Goal: Transaction & Acquisition: Purchase product/service

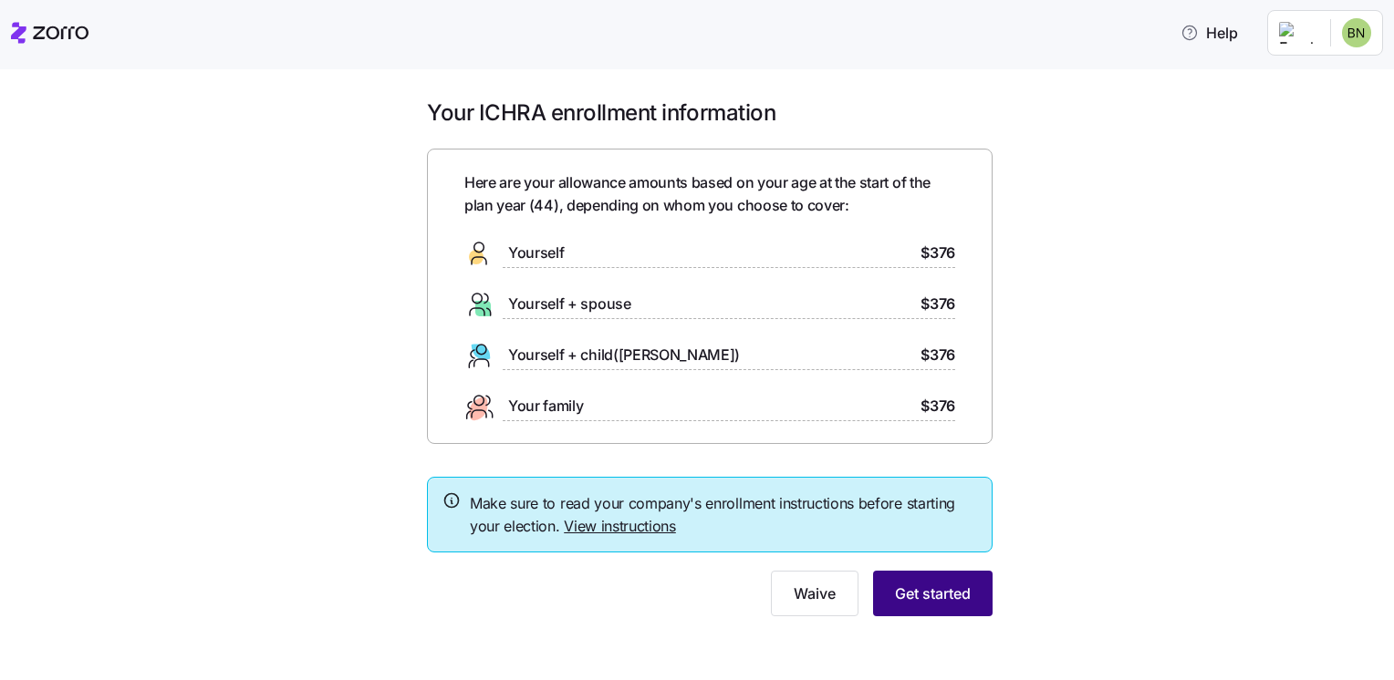
click at [943, 597] on span "Get started" at bounding box center [933, 594] width 76 height 22
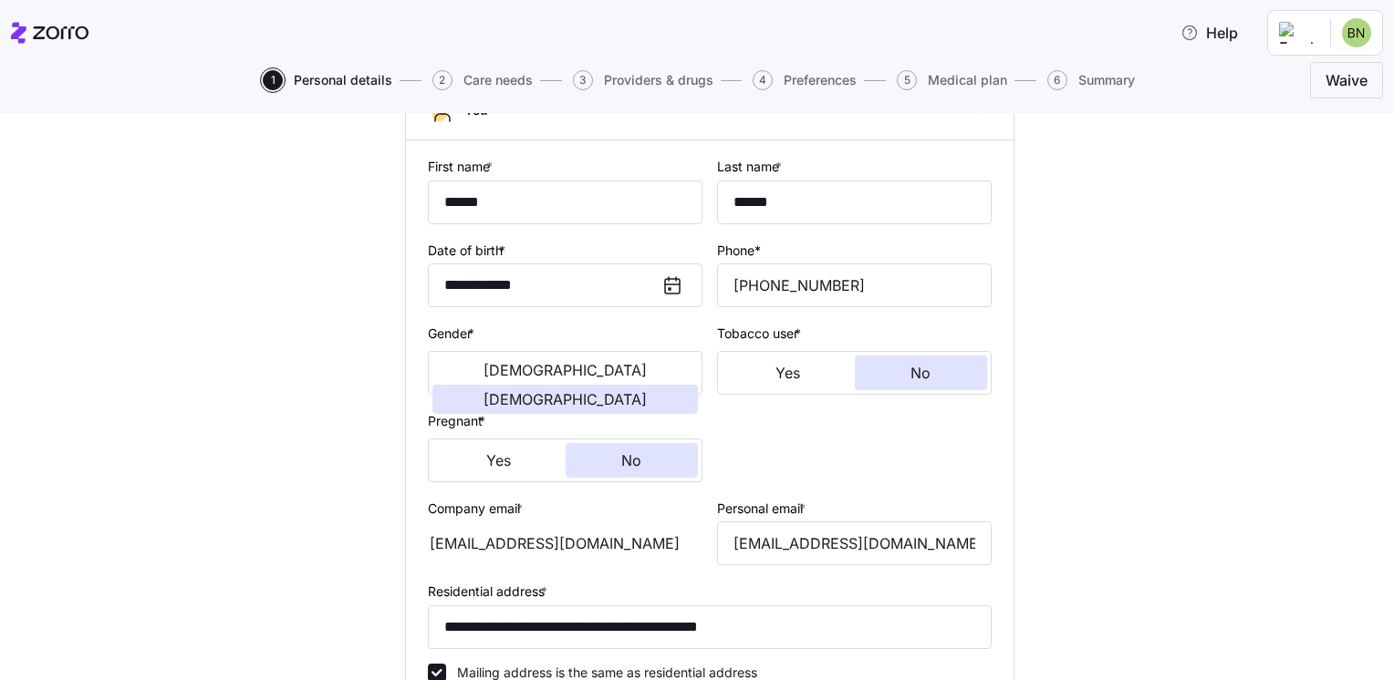
scroll to position [156, 0]
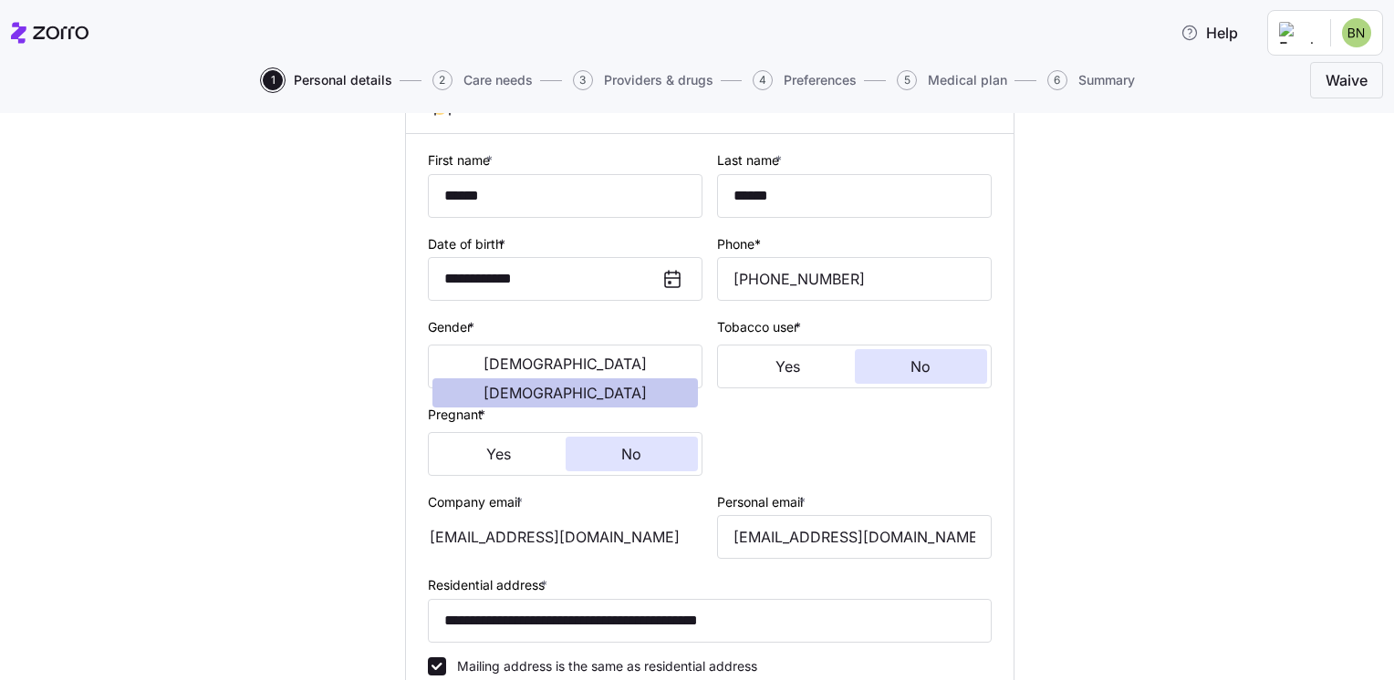
click at [647, 386] on span "[DEMOGRAPHIC_DATA]" at bounding box center [564, 393] width 163 height 15
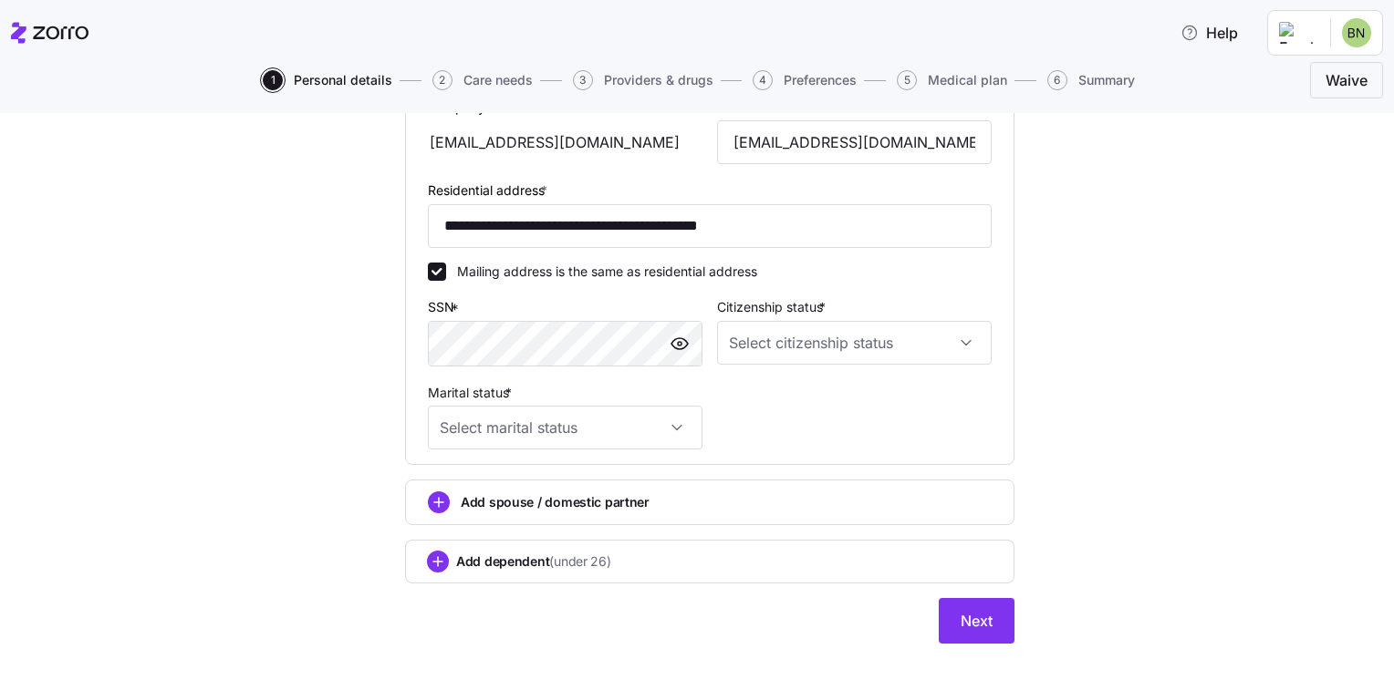
scroll to position [549, 0]
click at [961, 341] on input "Citizenship status *" at bounding box center [854, 345] width 275 height 44
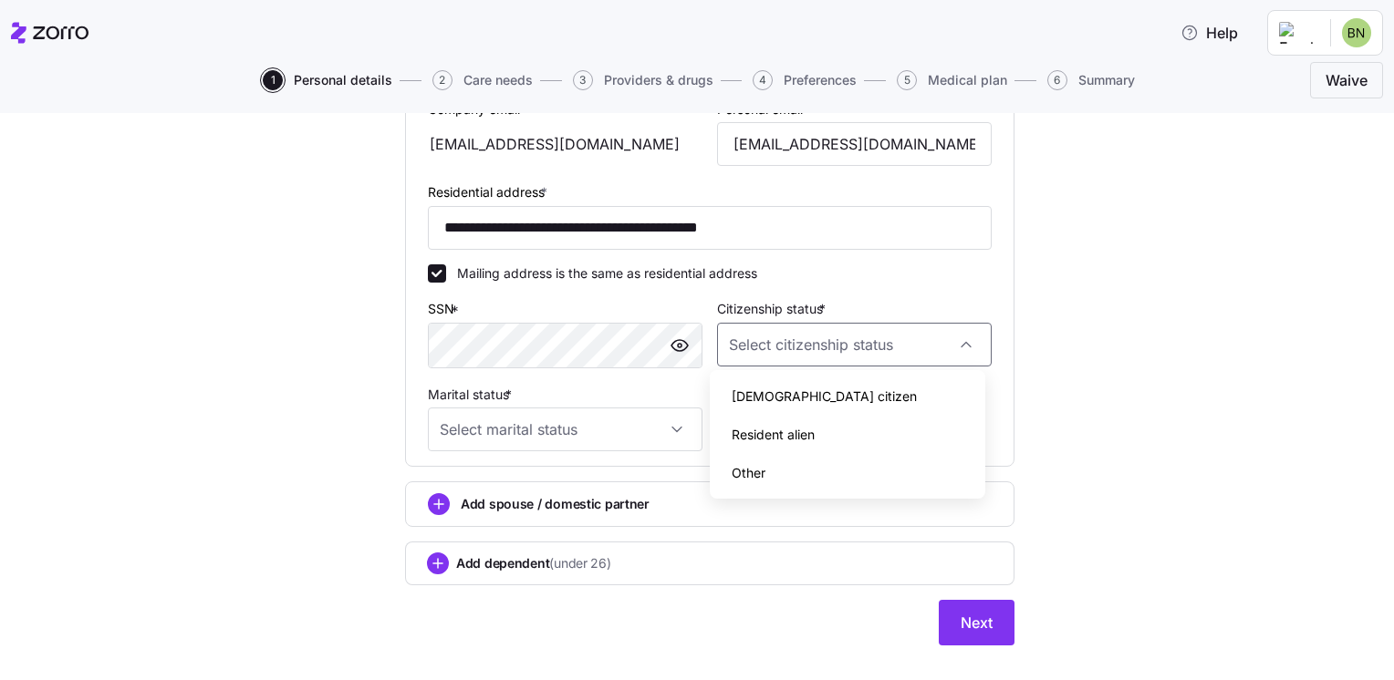
click at [773, 405] on span "[DEMOGRAPHIC_DATA] citizen" at bounding box center [824, 397] width 185 height 20
type input "[DEMOGRAPHIC_DATA] citizen"
click at [679, 421] on input "Marital status *" at bounding box center [565, 430] width 275 height 44
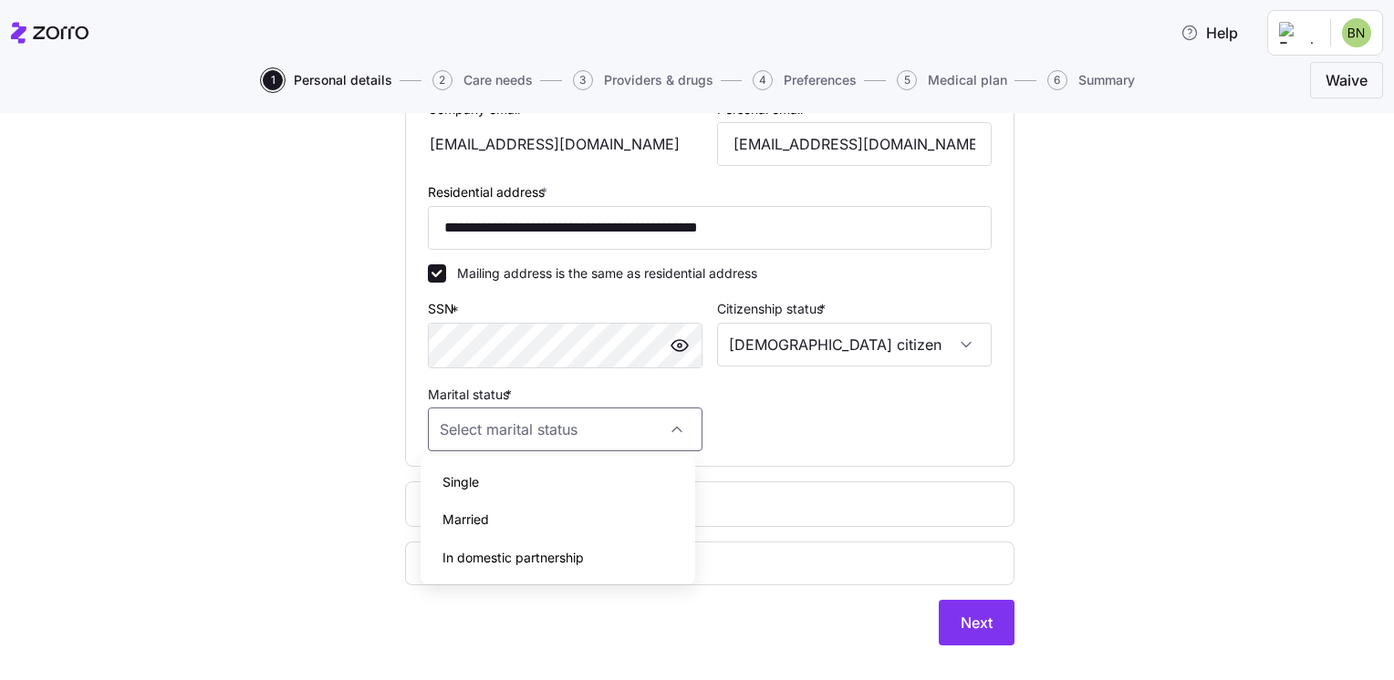
click at [483, 525] on span "Married" at bounding box center [465, 520] width 47 height 20
type input "Married"
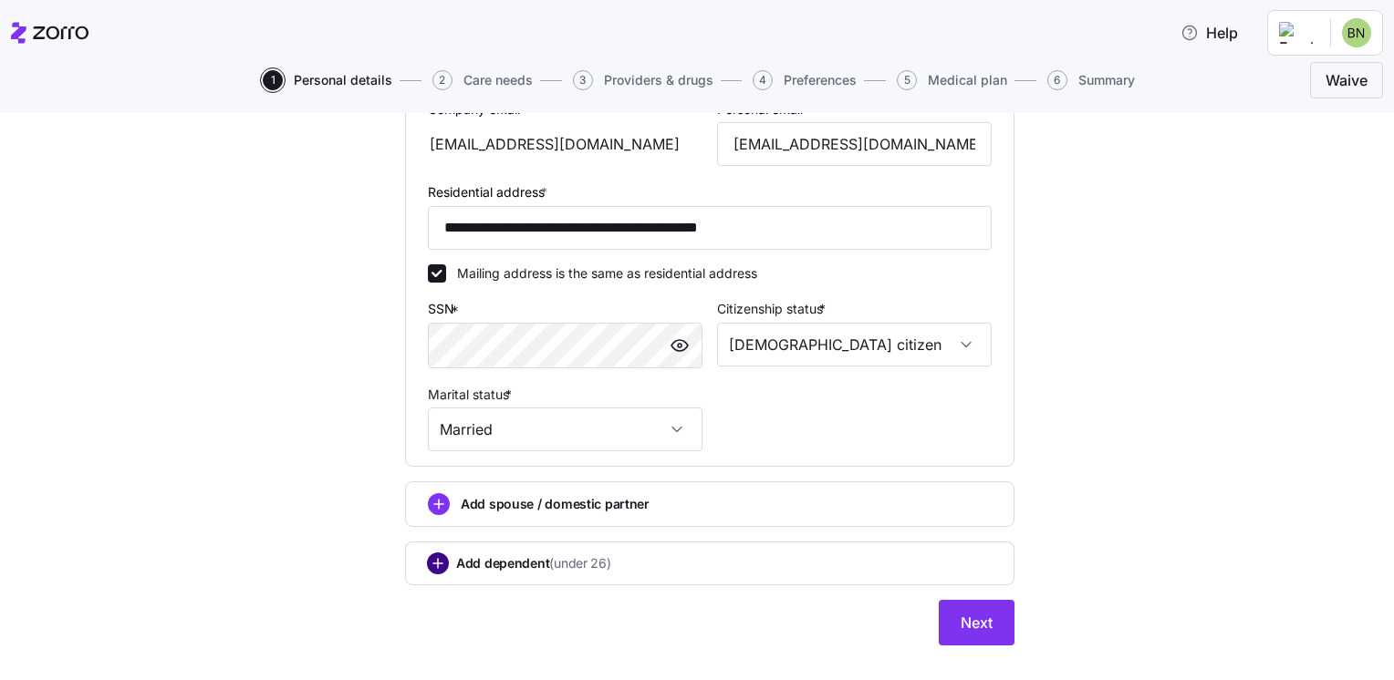
click at [438, 556] on circle "add icon" at bounding box center [438, 564] width 20 height 20
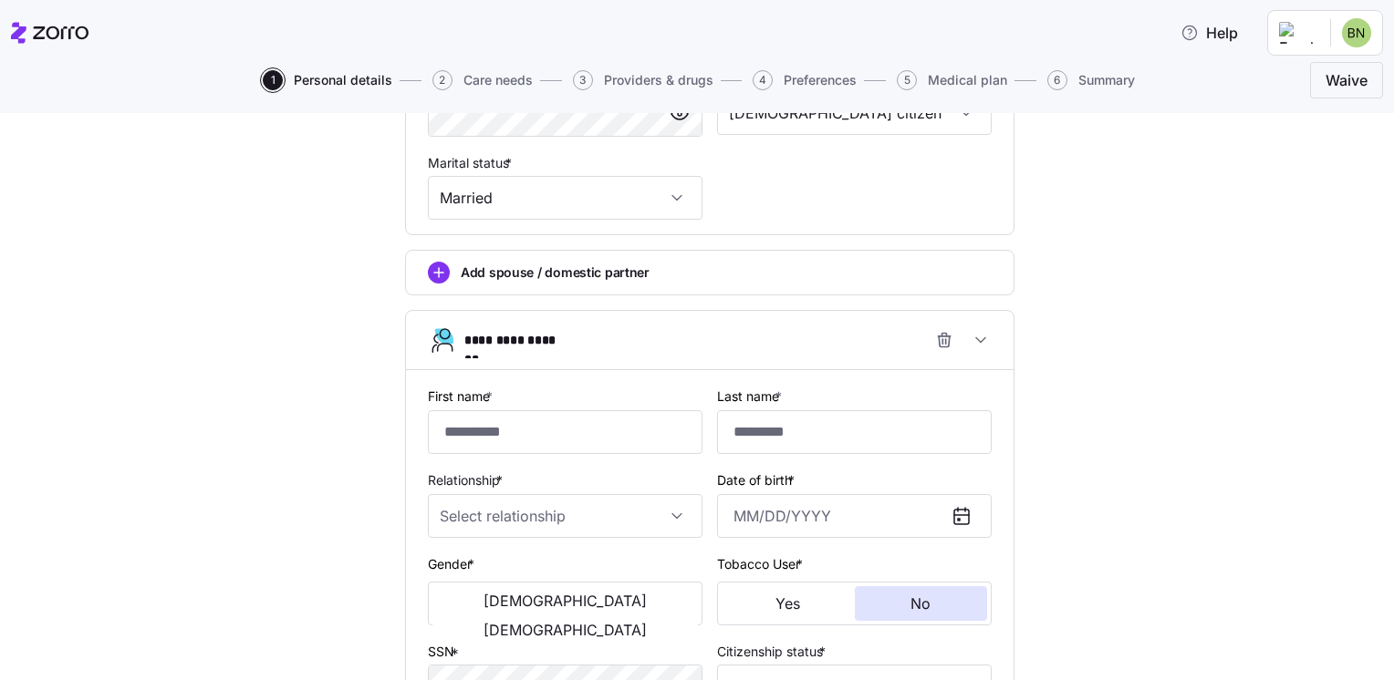
scroll to position [853, 0]
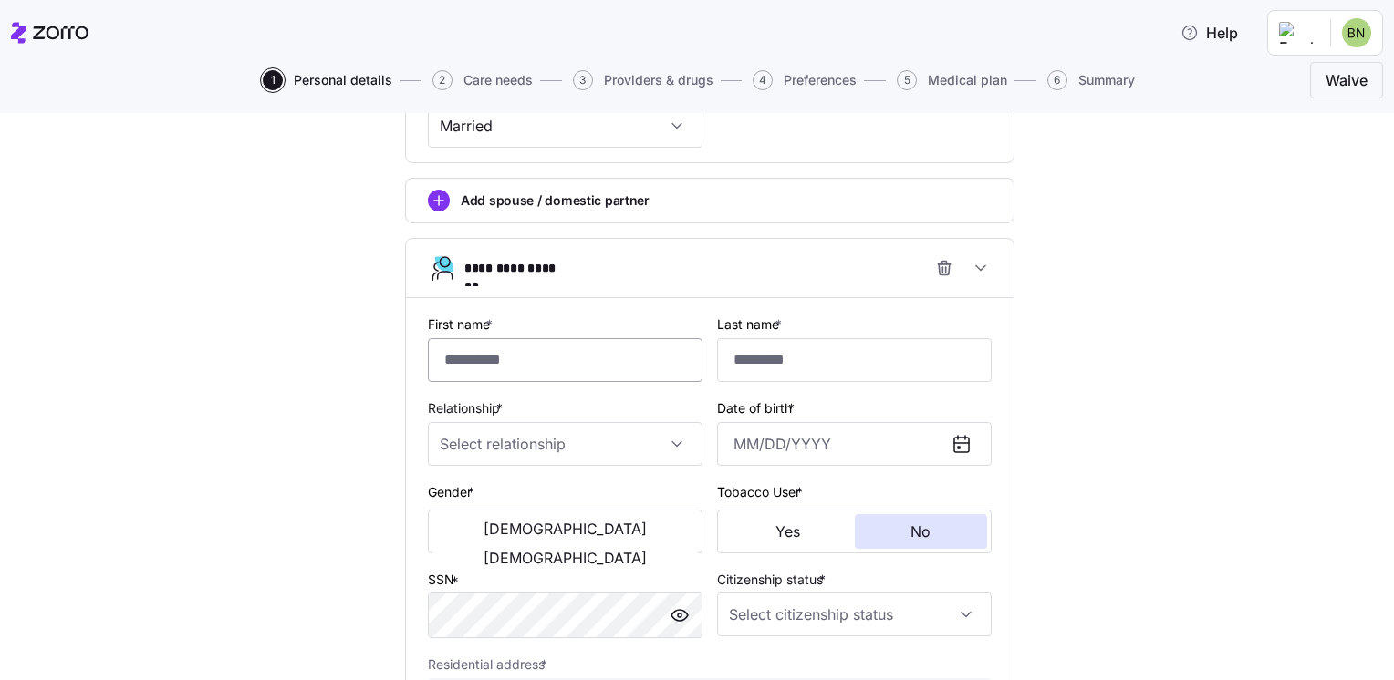
click at [575, 365] on input "First name *" at bounding box center [565, 360] width 275 height 44
click at [552, 342] on input "First name *" at bounding box center [565, 360] width 275 height 44
type input "**********"
click at [753, 366] on input "Last name *" at bounding box center [854, 360] width 275 height 44
type input "******"
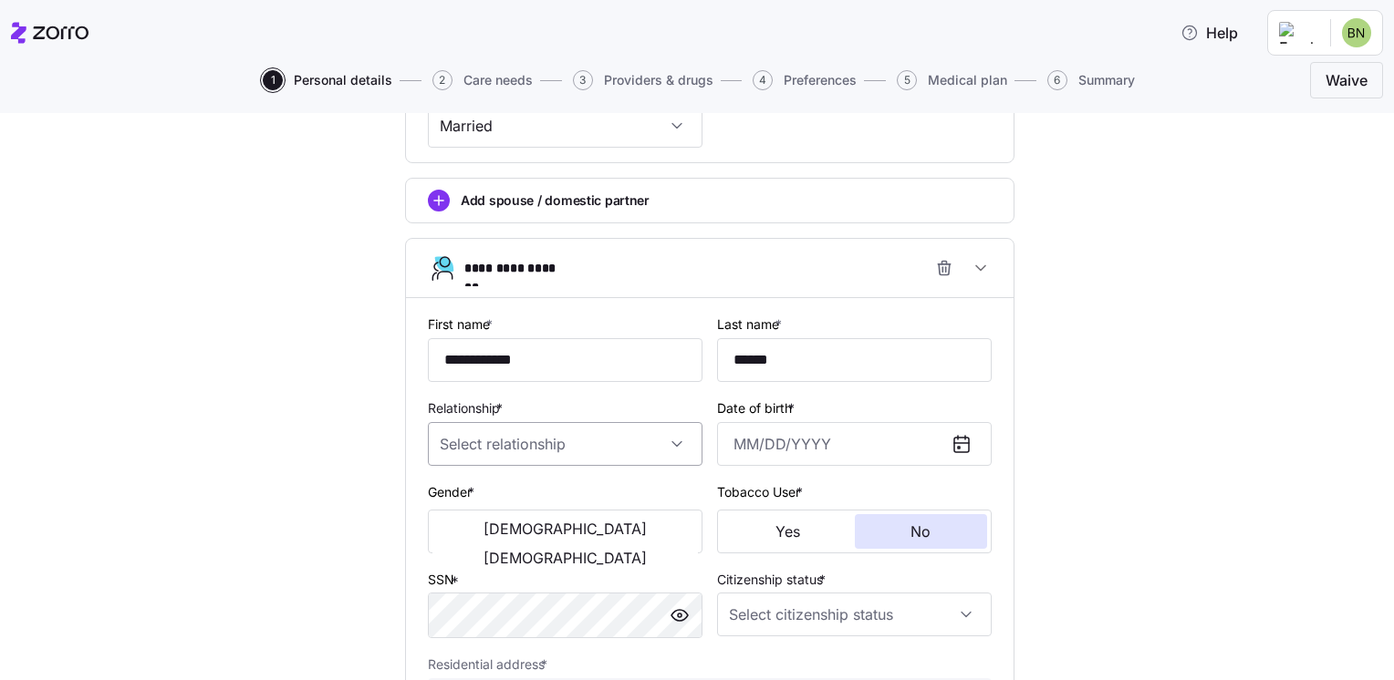
click at [549, 430] on input "Relationship *" at bounding box center [565, 444] width 275 height 44
click at [463, 494] on span "Child" at bounding box center [457, 494] width 30 height 20
type input "Child"
drag, startPoint x: 631, startPoint y: 522, endPoint x: 641, endPoint y: 520, distance: 10.2
click at [631, 551] on span "[DEMOGRAPHIC_DATA]" at bounding box center [564, 558] width 163 height 15
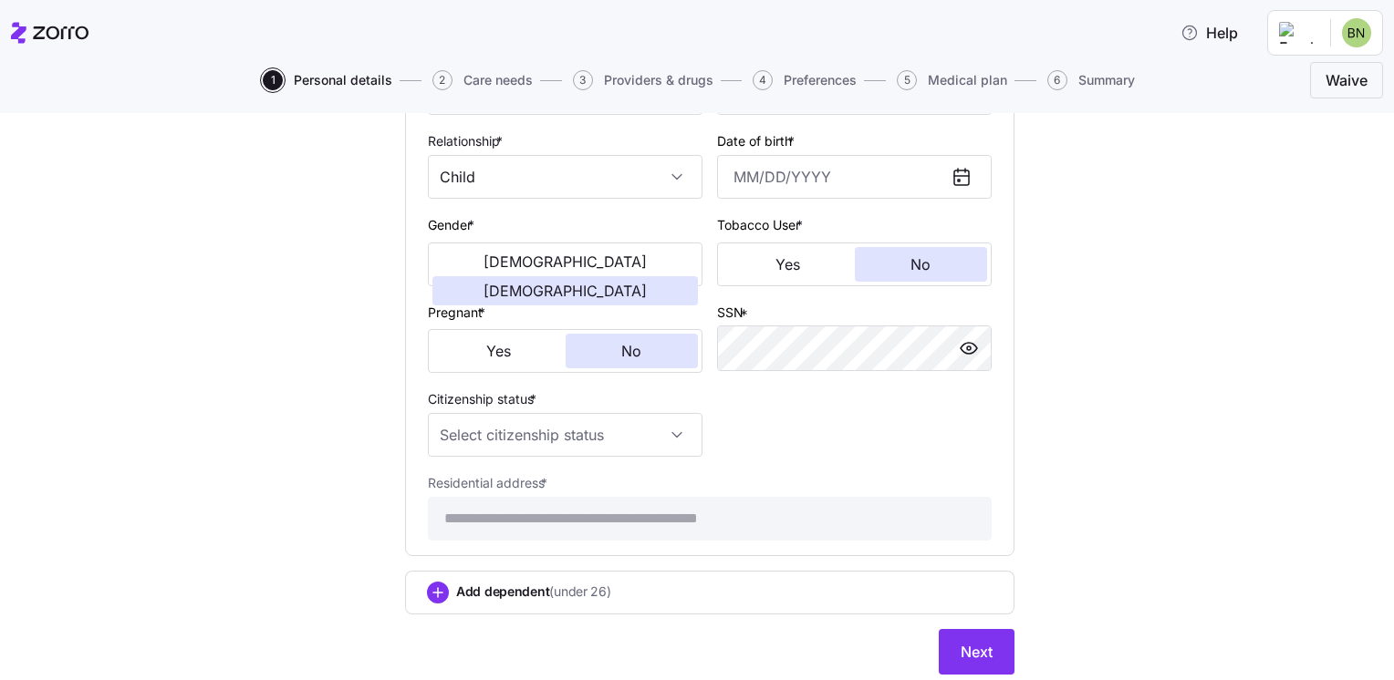
scroll to position [1131, 0]
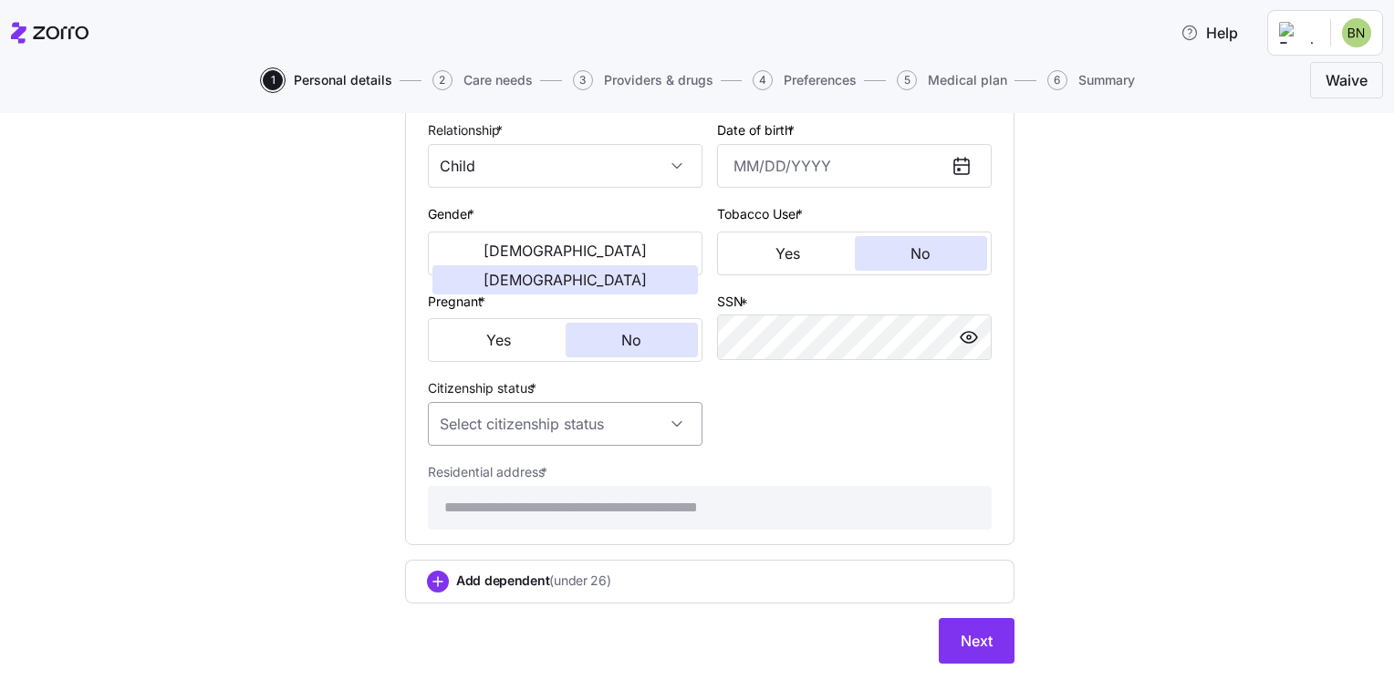
click at [665, 421] on input "Citizenship status *" at bounding box center [565, 424] width 275 height 44
click at [482, 473] on span "[DEMOGRAPHIC_DATA] citizen" at bounding box center [534, 473] width 185 height 20
type input "[DEMOGRAPHIC_DATA] citizen"
click at [985, 639] on button "Next" at bounding box center [977, 641] width 76 height 46
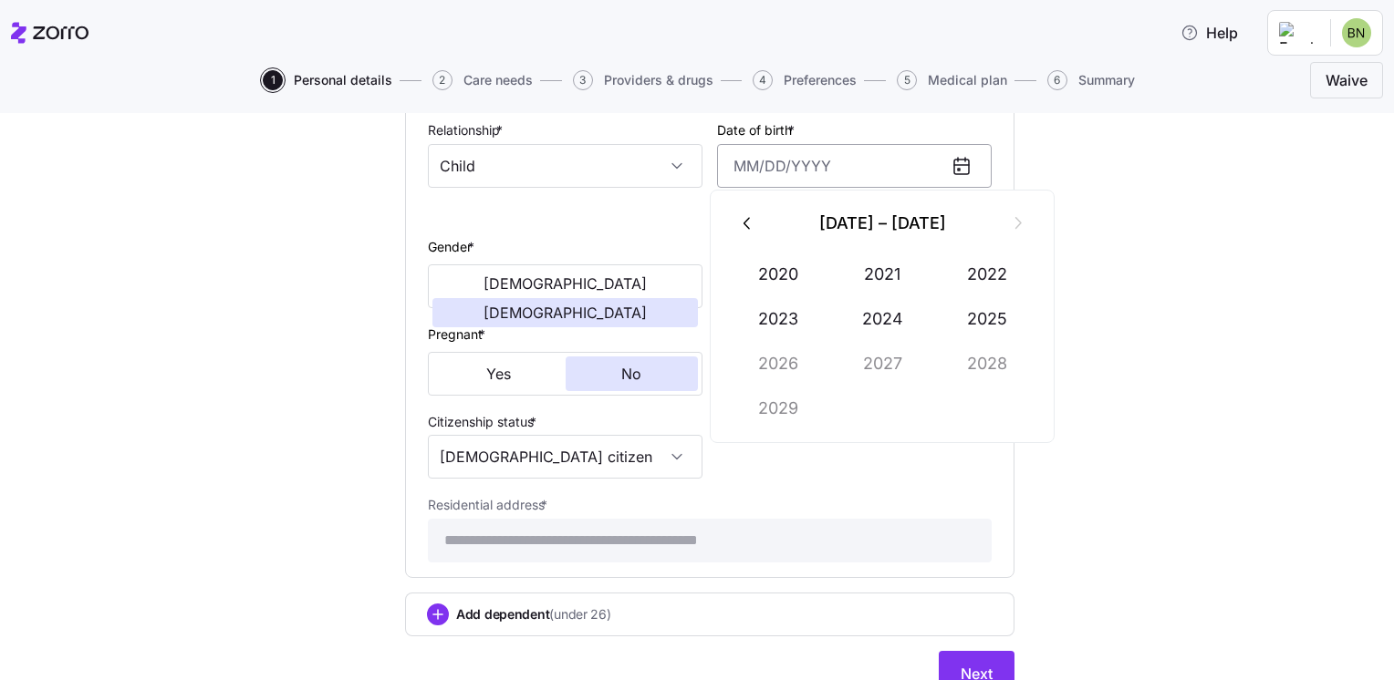
click at [745, 167] on input "Date of birth *" at bounding box center [854, 166] width 275 height 44
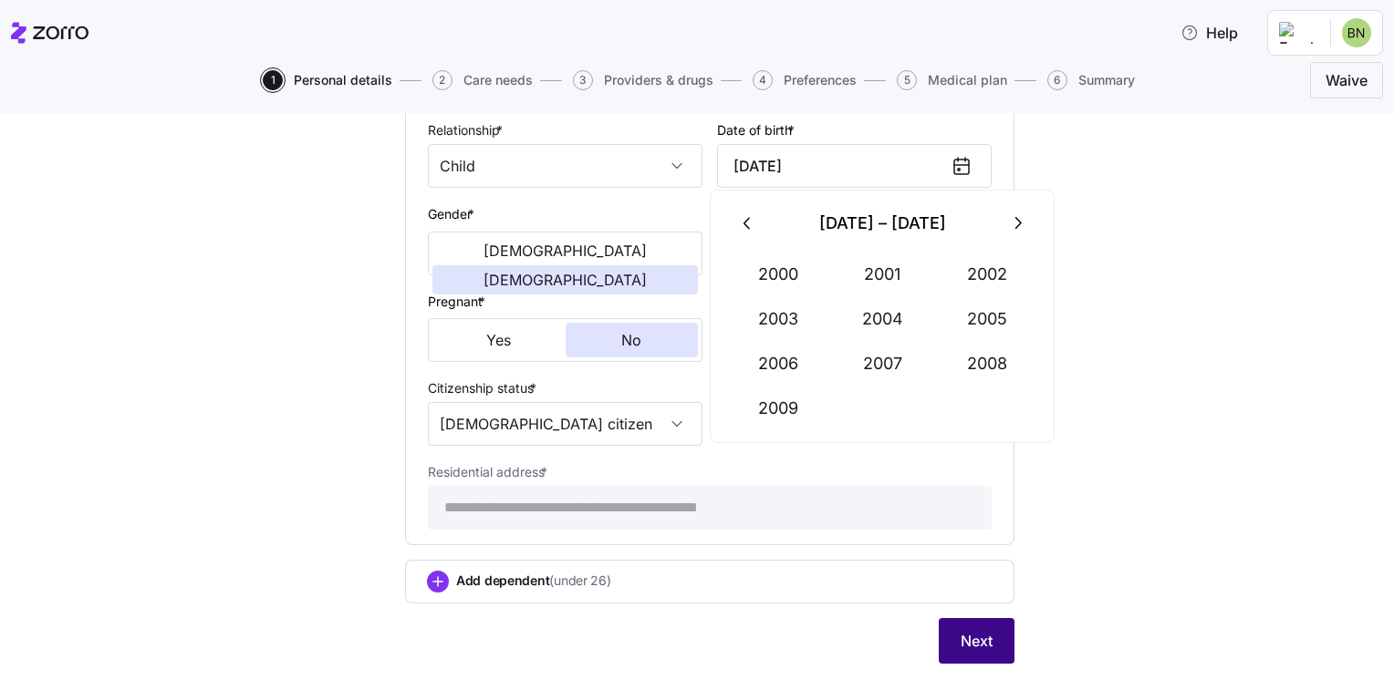
type input "[DATE]"
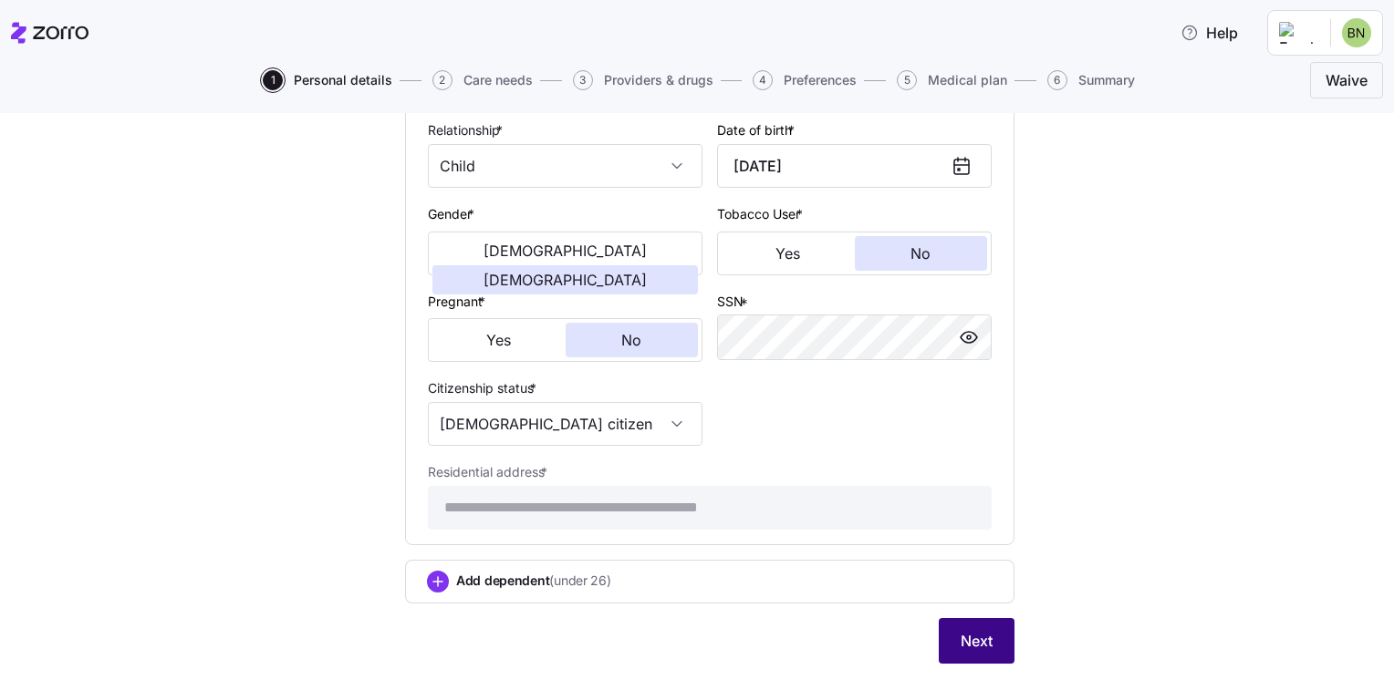
click at [973, 633] on span "Next" at bounding box center [977, 641] width 32 height 22
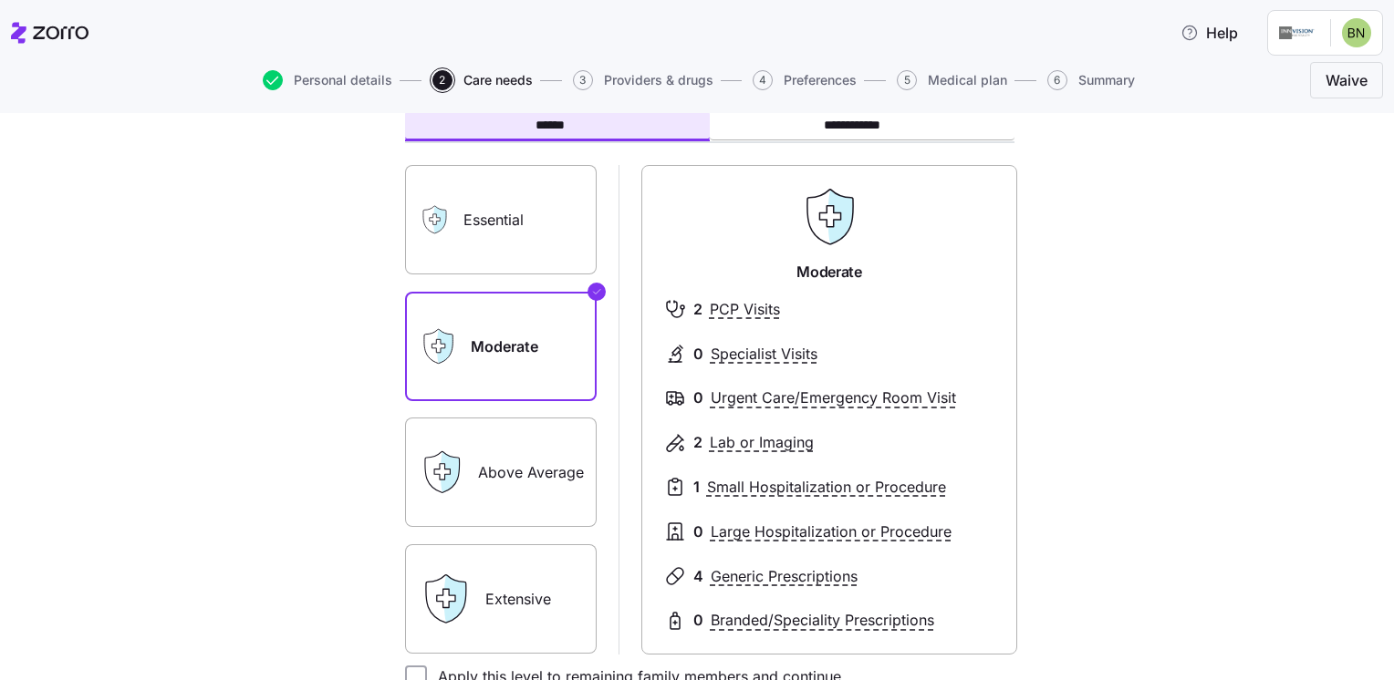
scroll to position [91, 0]
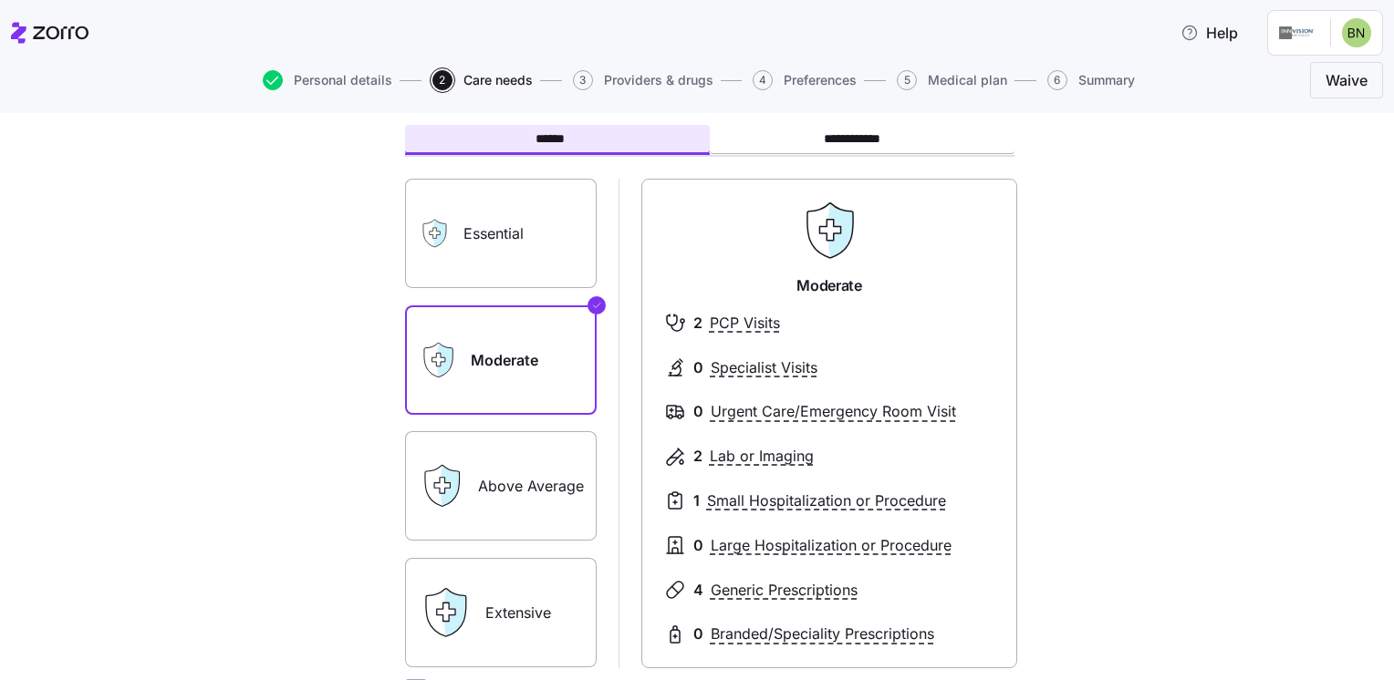
click at [500, 244] on label "Essential" at bounding box center [501, 233] width 192 height 109
click at [0, 0] on input "Essential" at bounding box center [0, 0] width 0 height 0
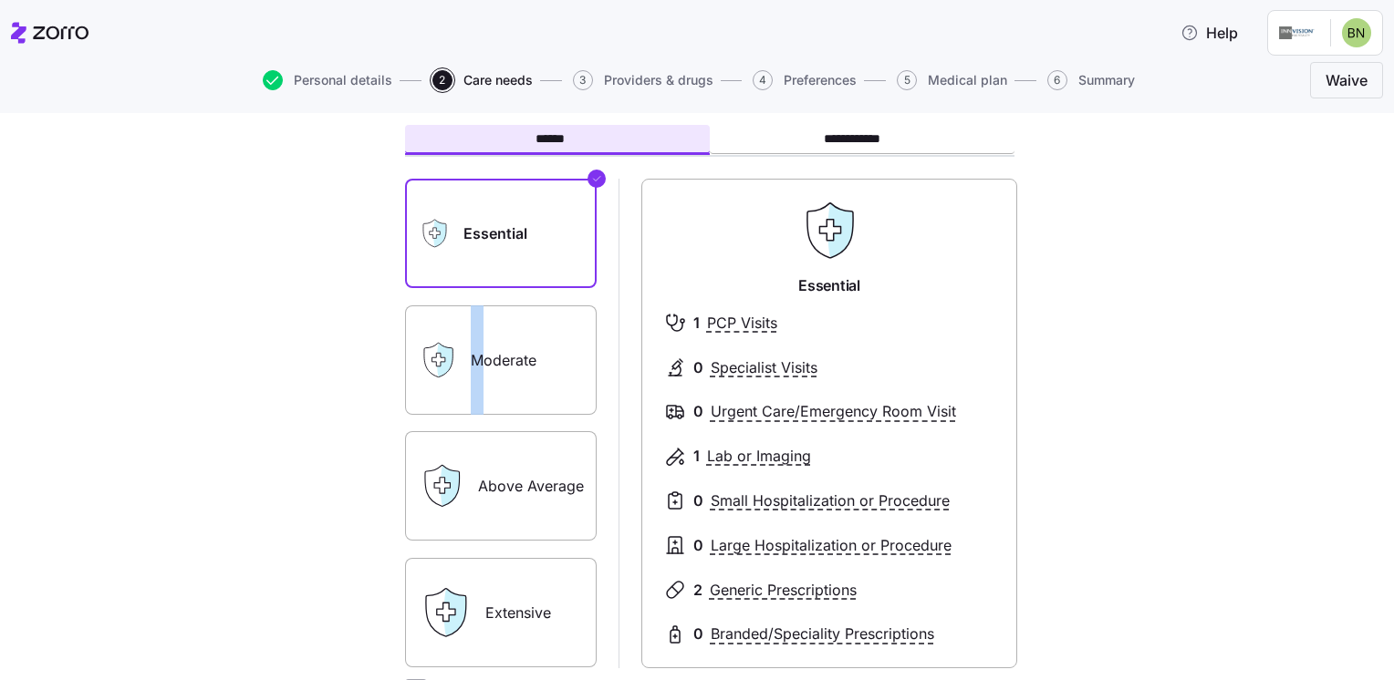
click at [471, 363] on label "Moderate" at bounding box center [501, 360] width 192 height 109
drag, startPoint x: 471, startPoint y: 363, endPoint x: 496, endPoint y: 372, distance: 27.1
click at [496, 372] on label "Moderate" at bounding box center [501, 360] width 192 height 109
click at [0, 0] on input "Moderate" at bounding box center [0, 0] width 0 height 0
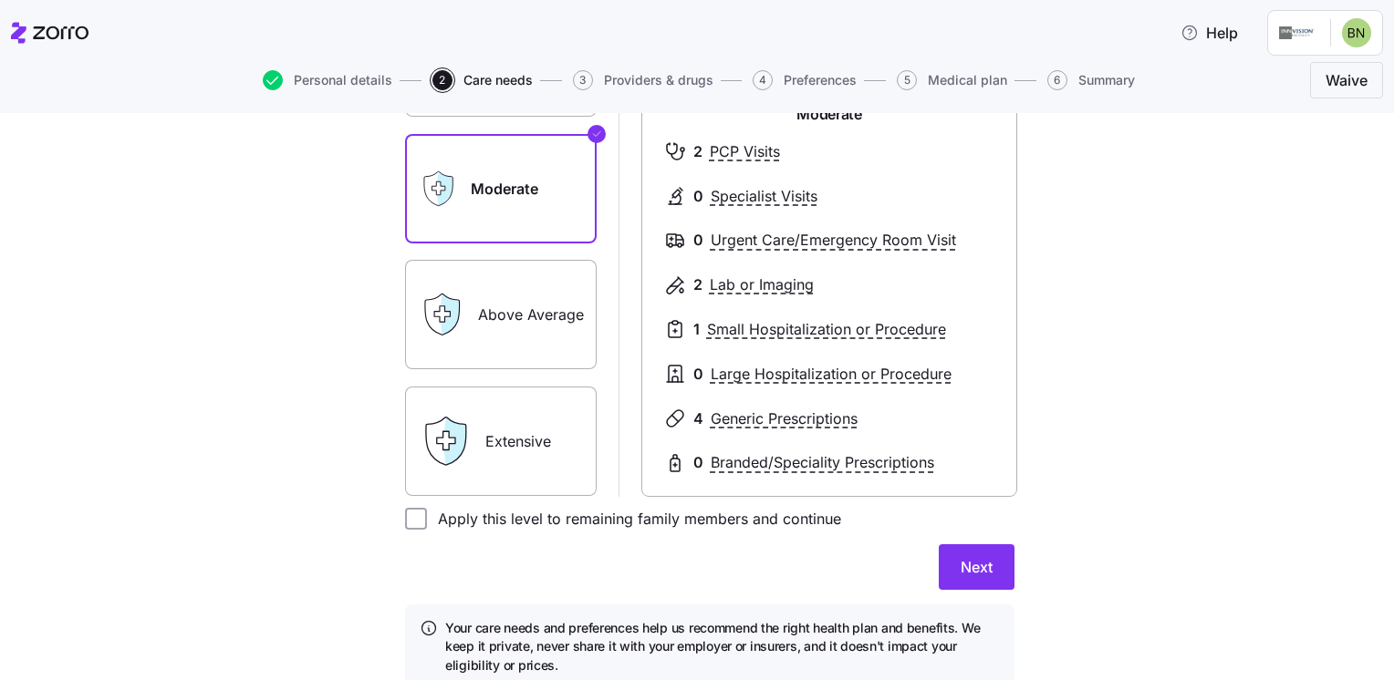
scroll to position [264, 0]
click at [405, 525] on input "Apply this level to remaining family members and continue" at bounding box center [416, 518] width 22 height 22
checkbox input "true"
click at [990, 576] on button "Next" at bounding box center [977, 567] width 76 height 46
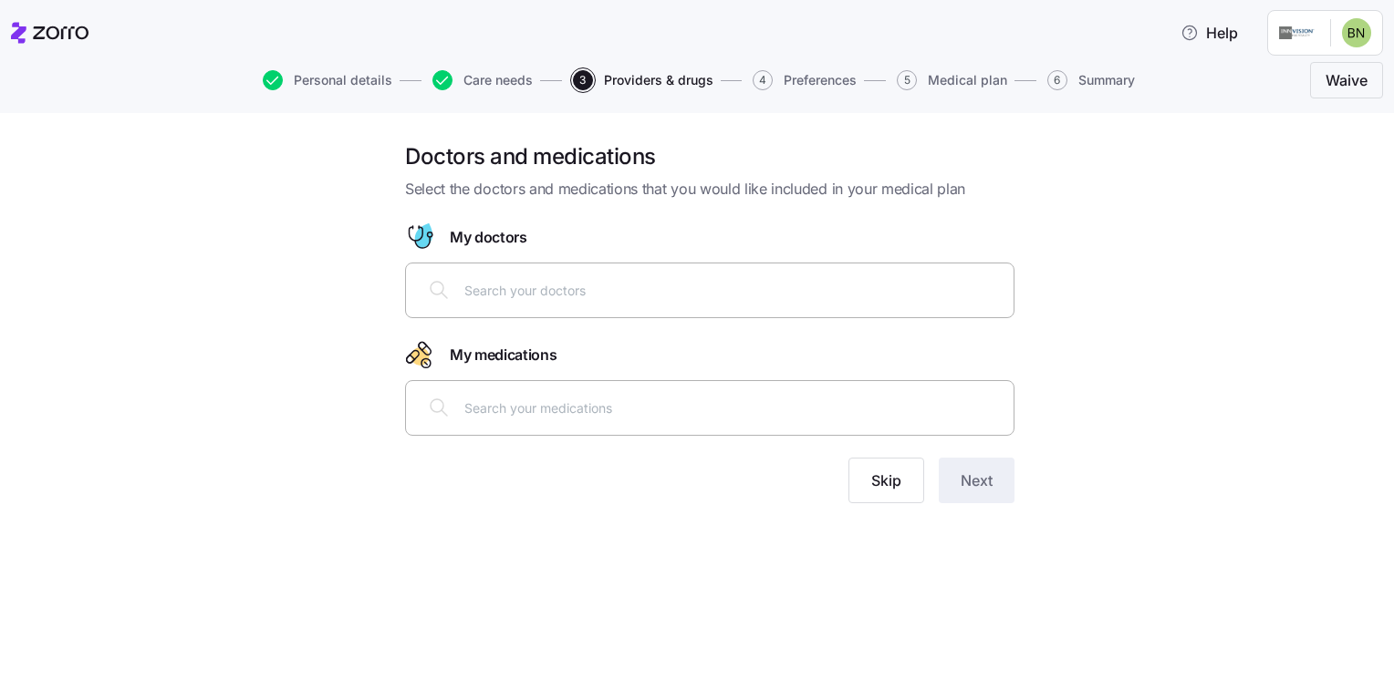
click at [595, 281] on input "text" at bounding box center [733, 290] width 538 height 20
click at [903, 484] on button "Skip" at bounding box center [886, 481] width 76 height 46
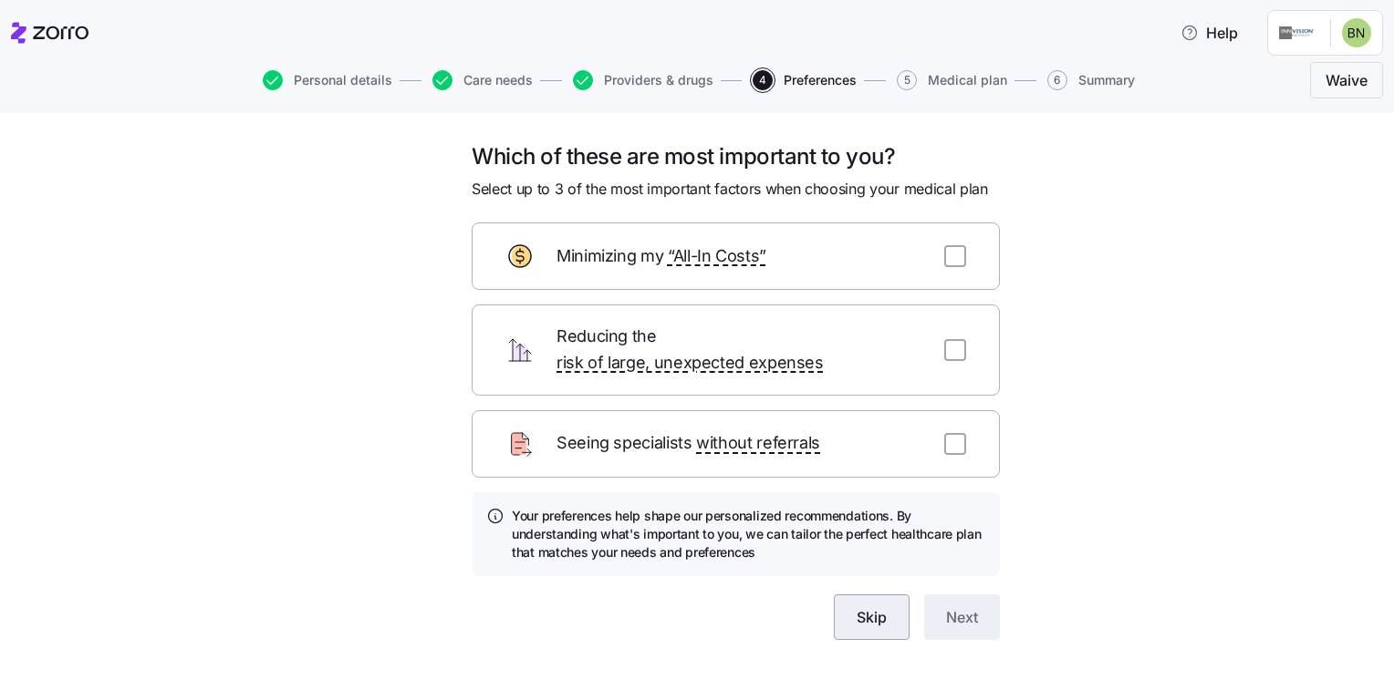
click at [867, 607] on span "Skip" at bounding box center [872, 618] width 30 height 22
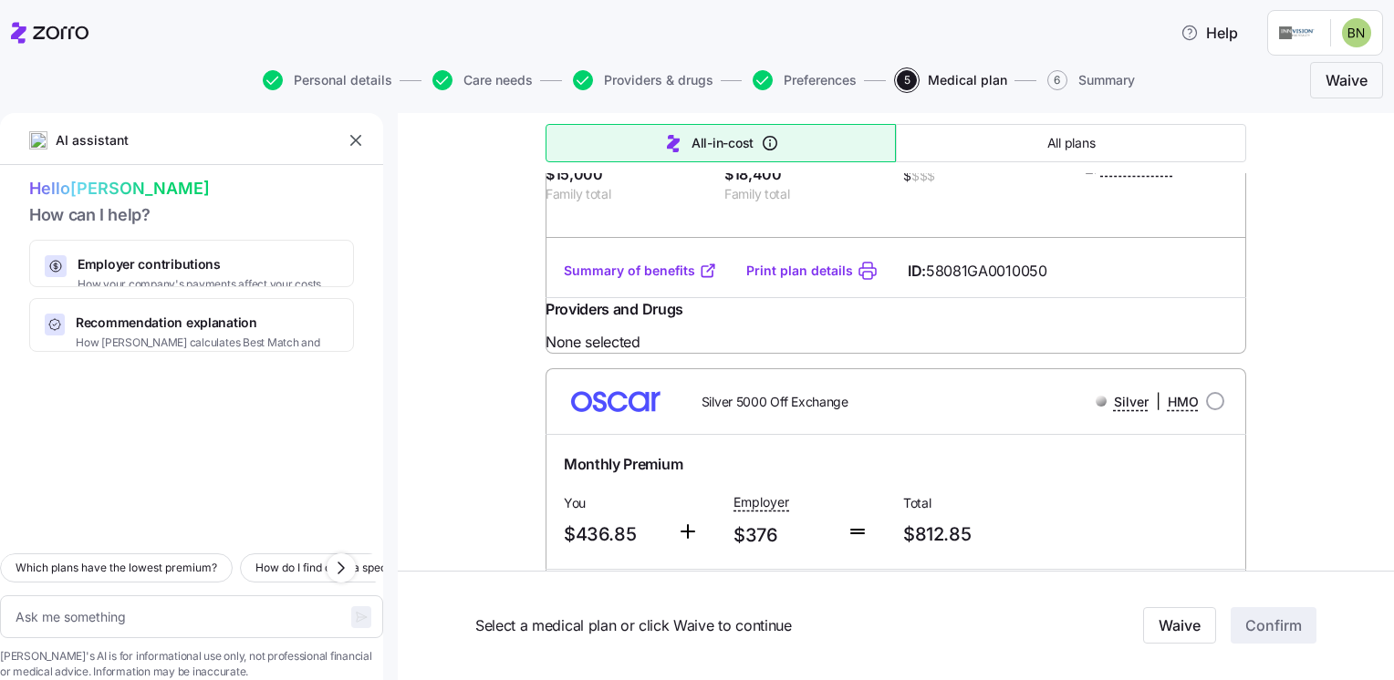
scroll to position [3359, 0]
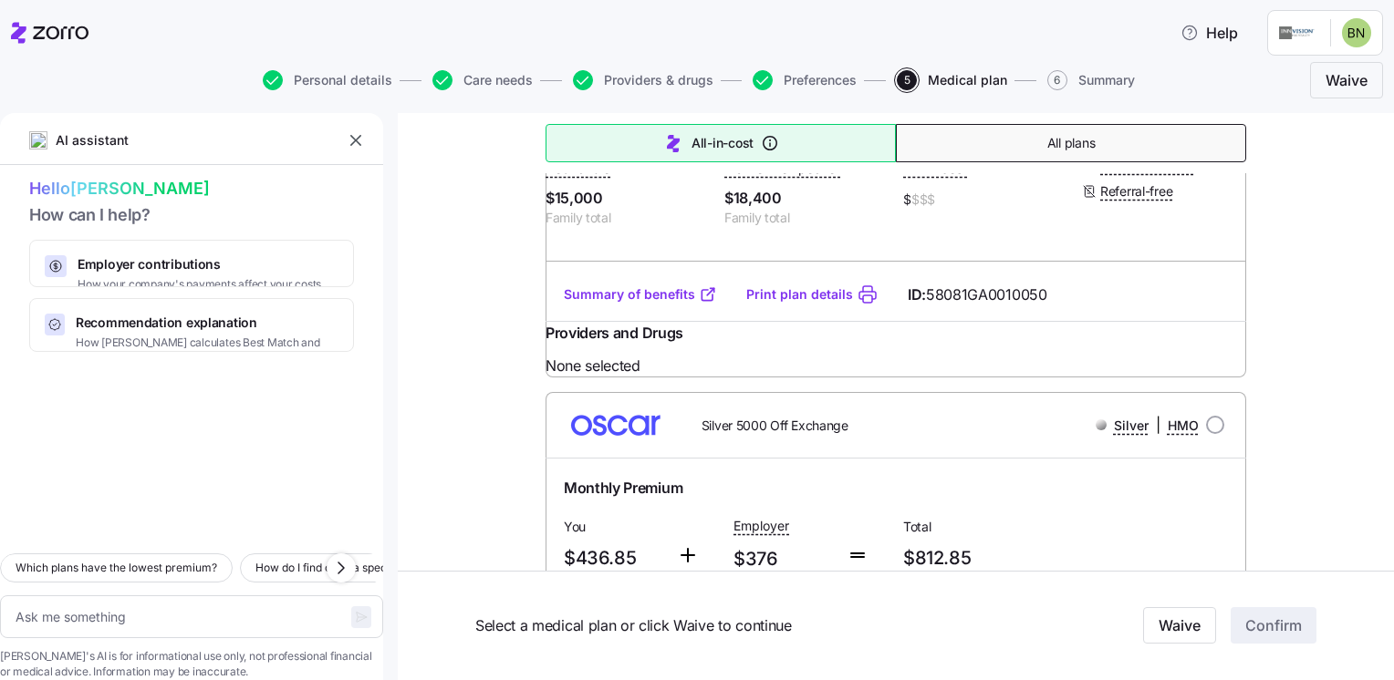
click at [1000, 132] on button "All plans" at bounding box center [1071, 143] width 350 height 38
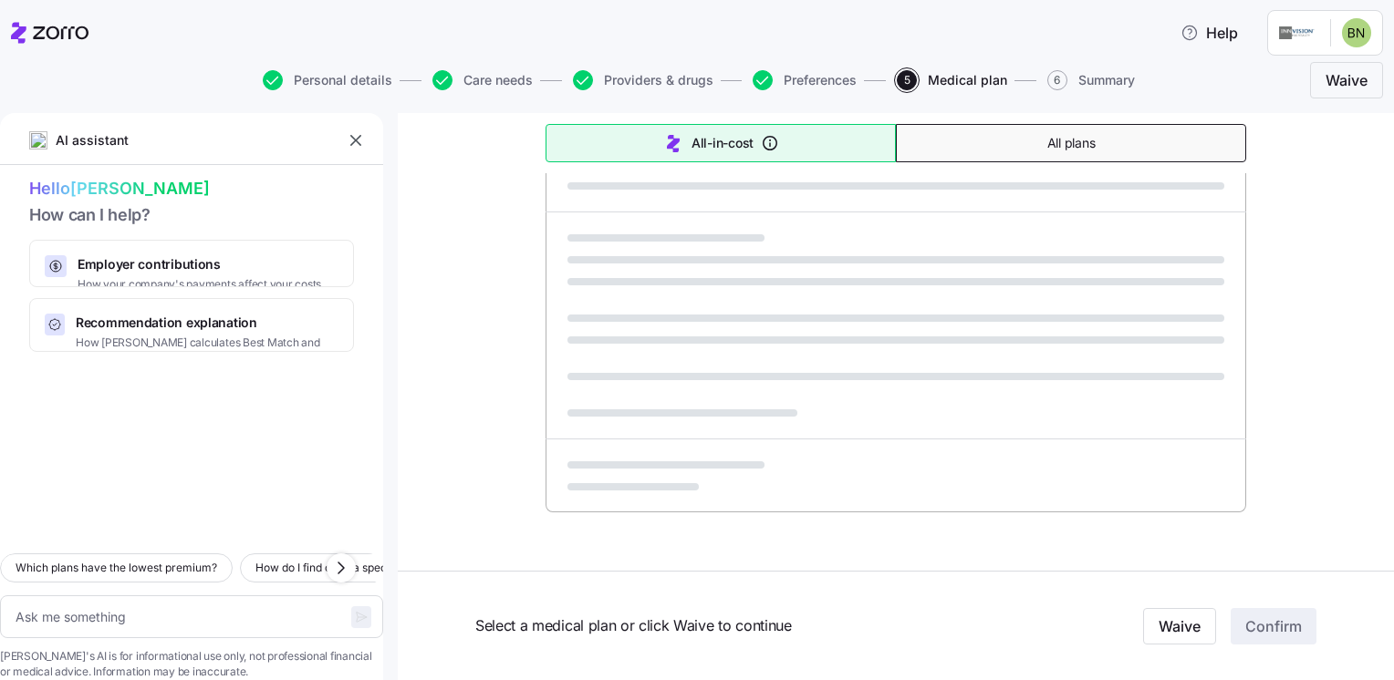
scroll to position [1133, 0]
type textarea "x"
type input "Sorted by: Premium"
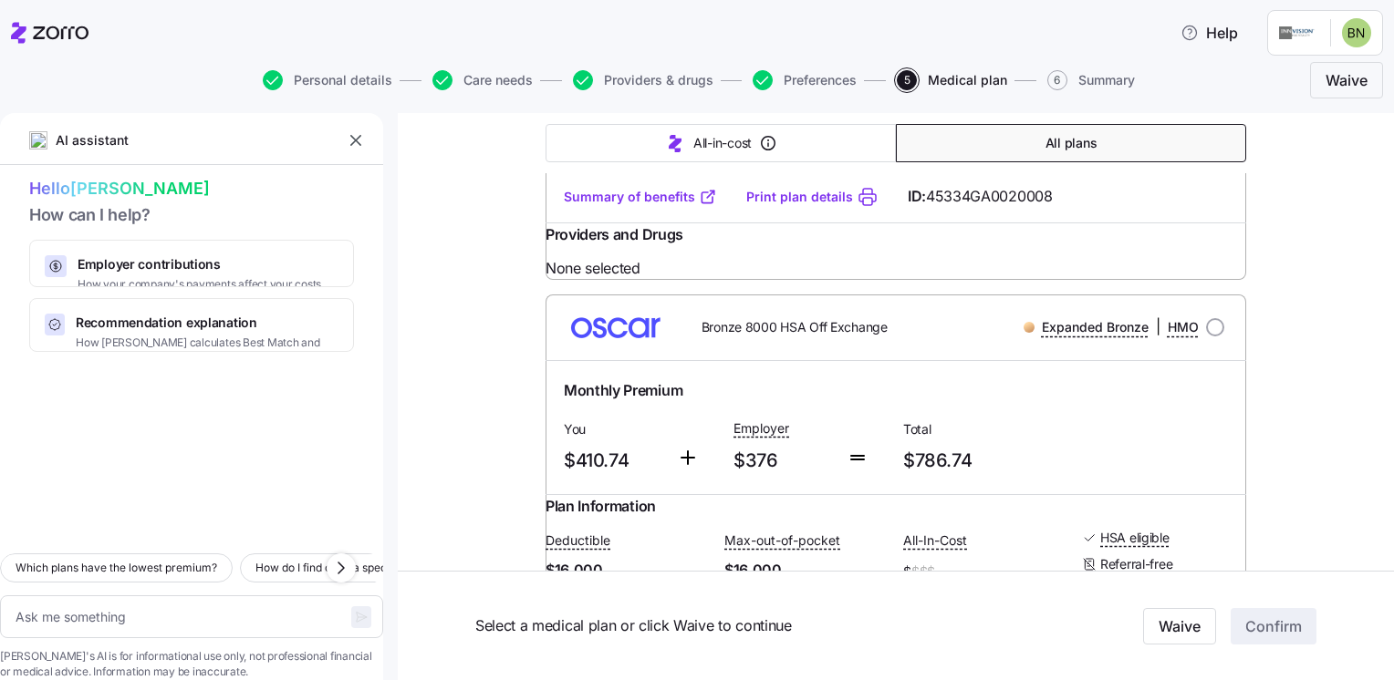
scroll to position [2080, 0]
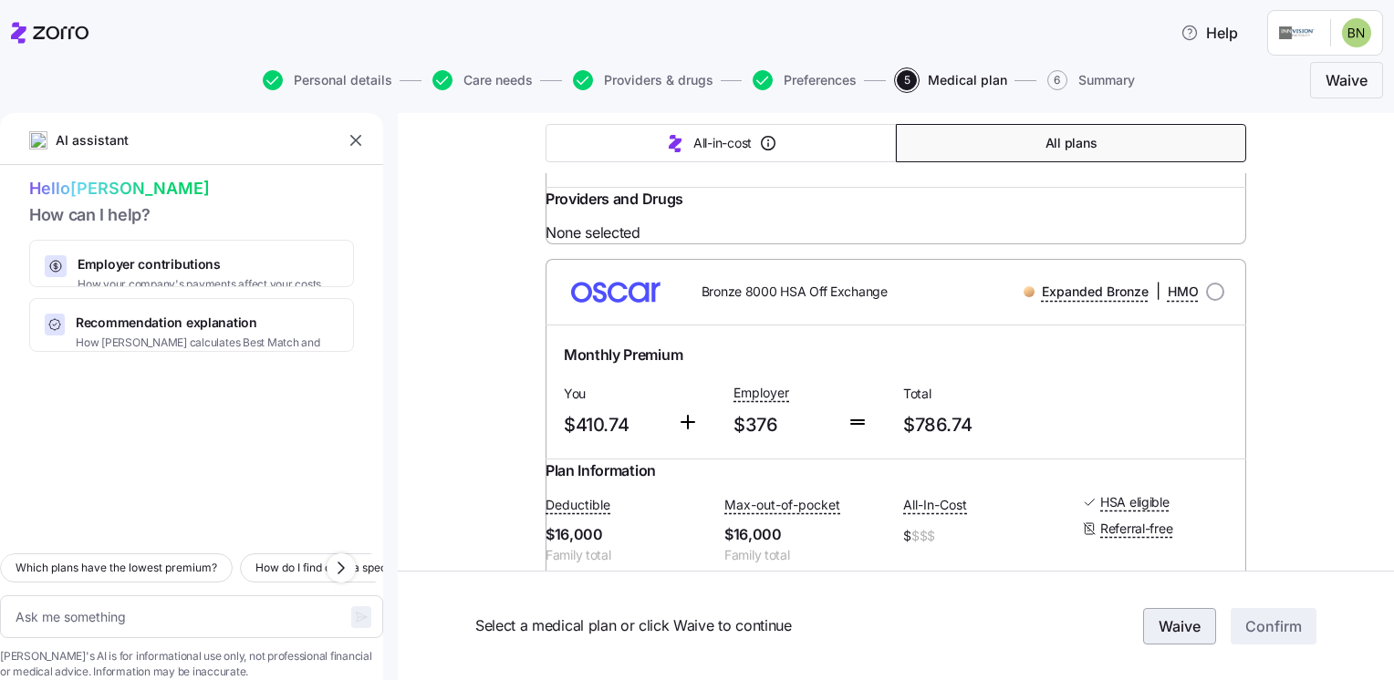
click at [1170, 627] on span "Waive" at bounding box center [1179, 627] width 42 height 22
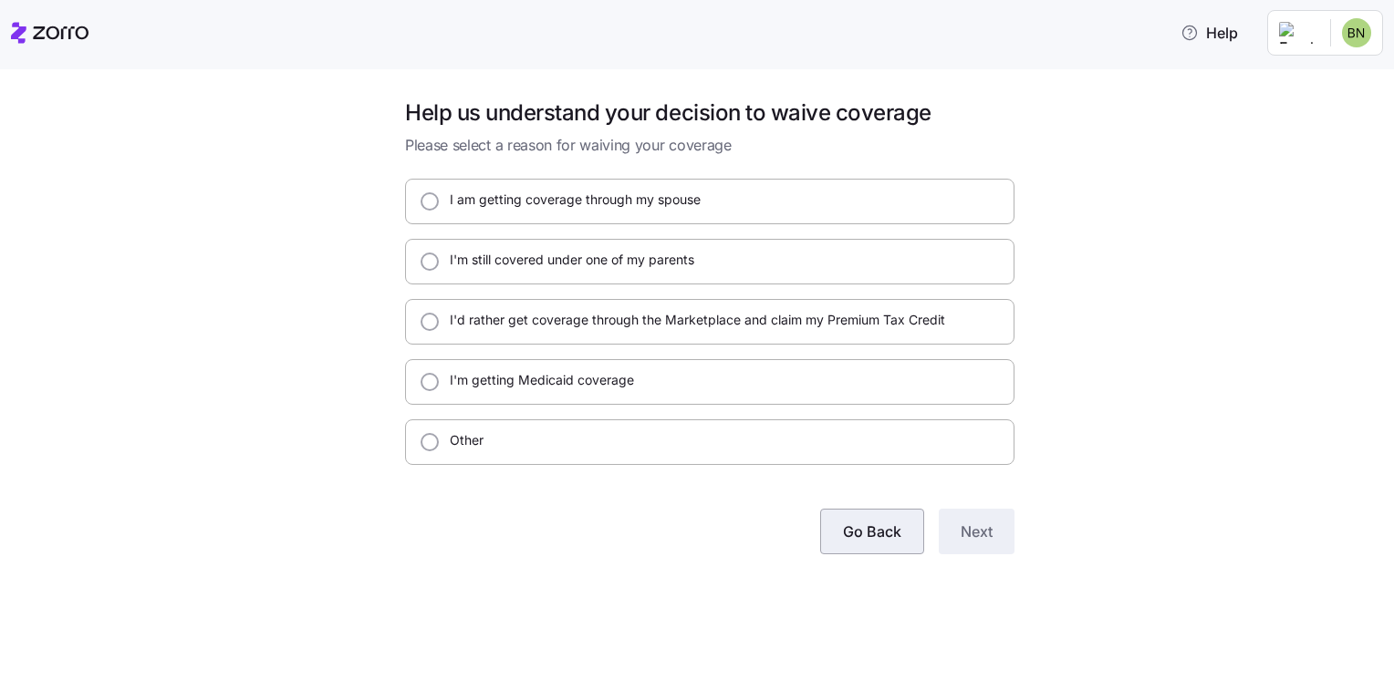
click at [887, 546] on button "Go Back" at bounding box center [872, 532] width 104 height 46
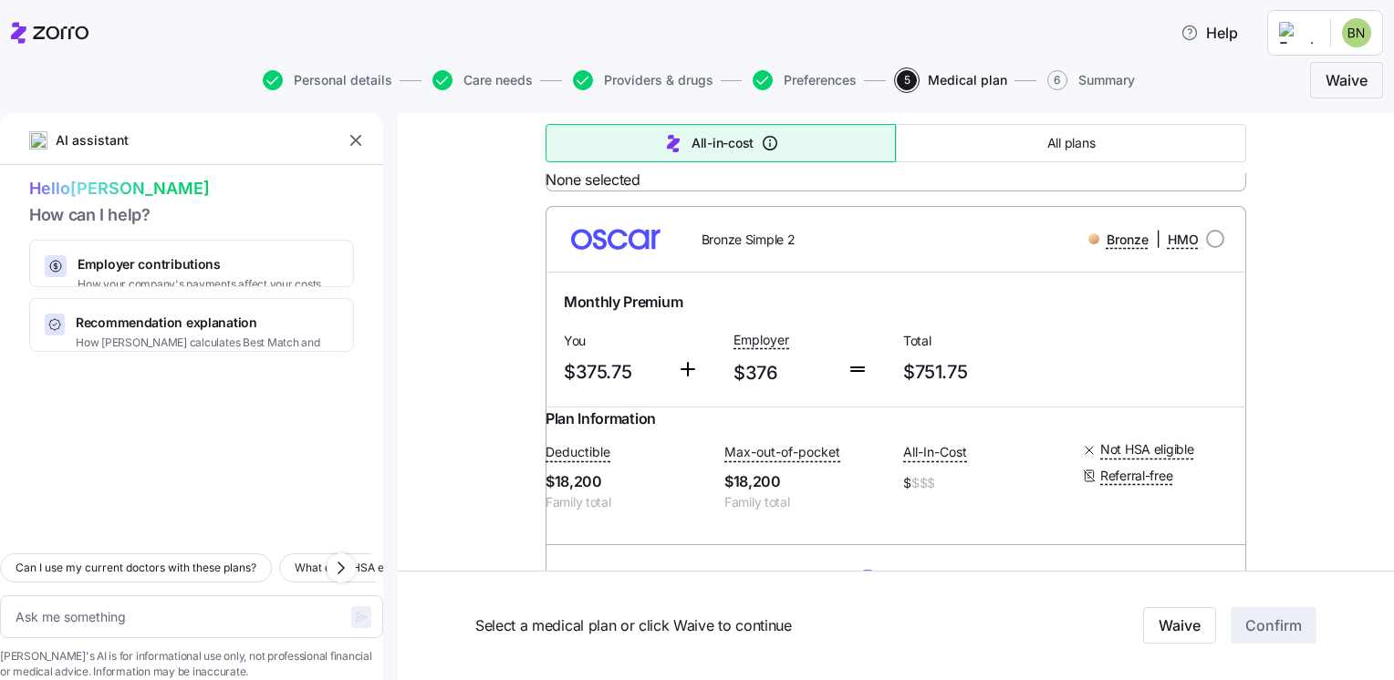
type textarea "x"
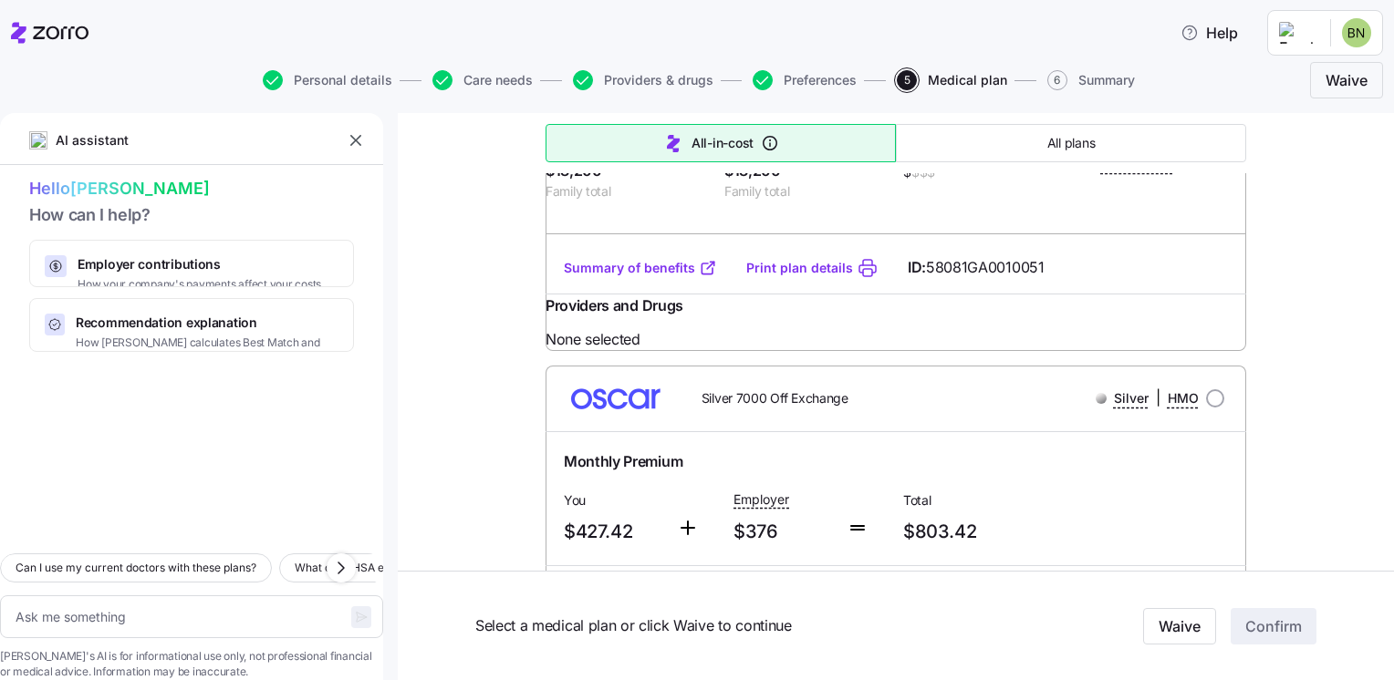
scroll to position [2421, 0]
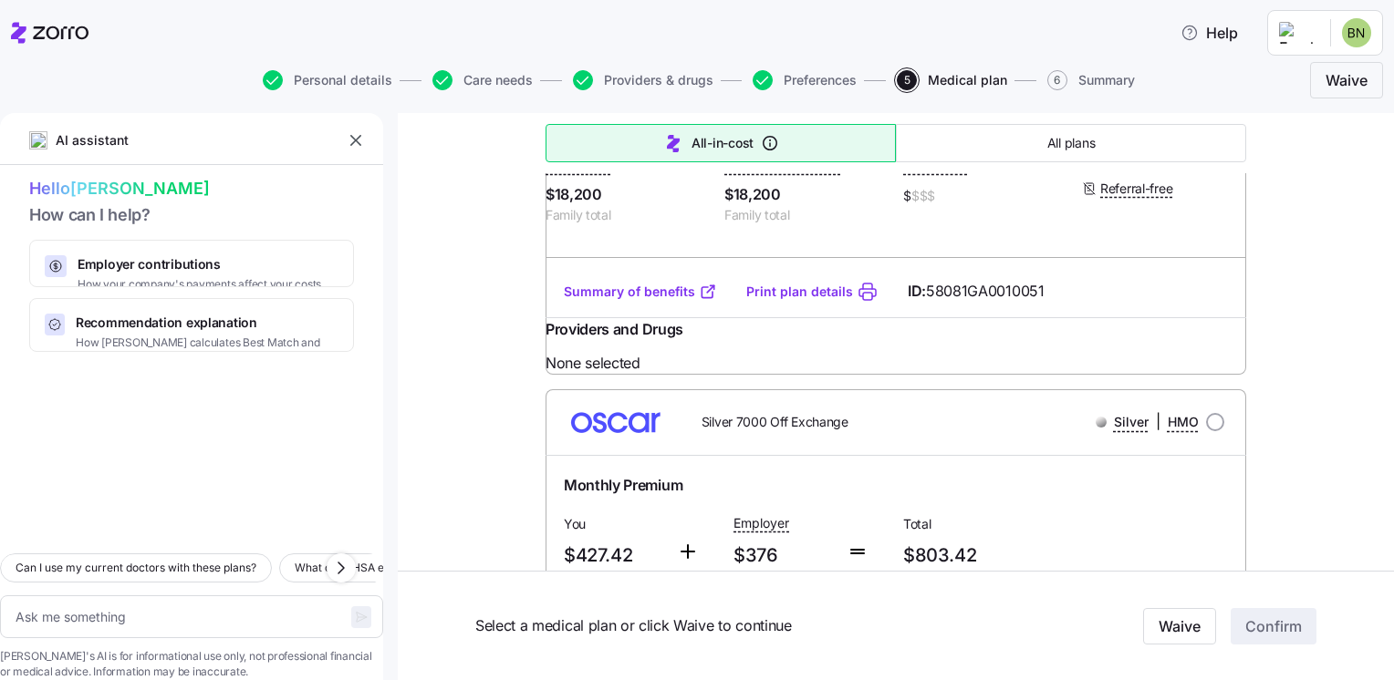
click at [358, 137] on icon "button" at bounding box center [356, 140] width 18 height 18
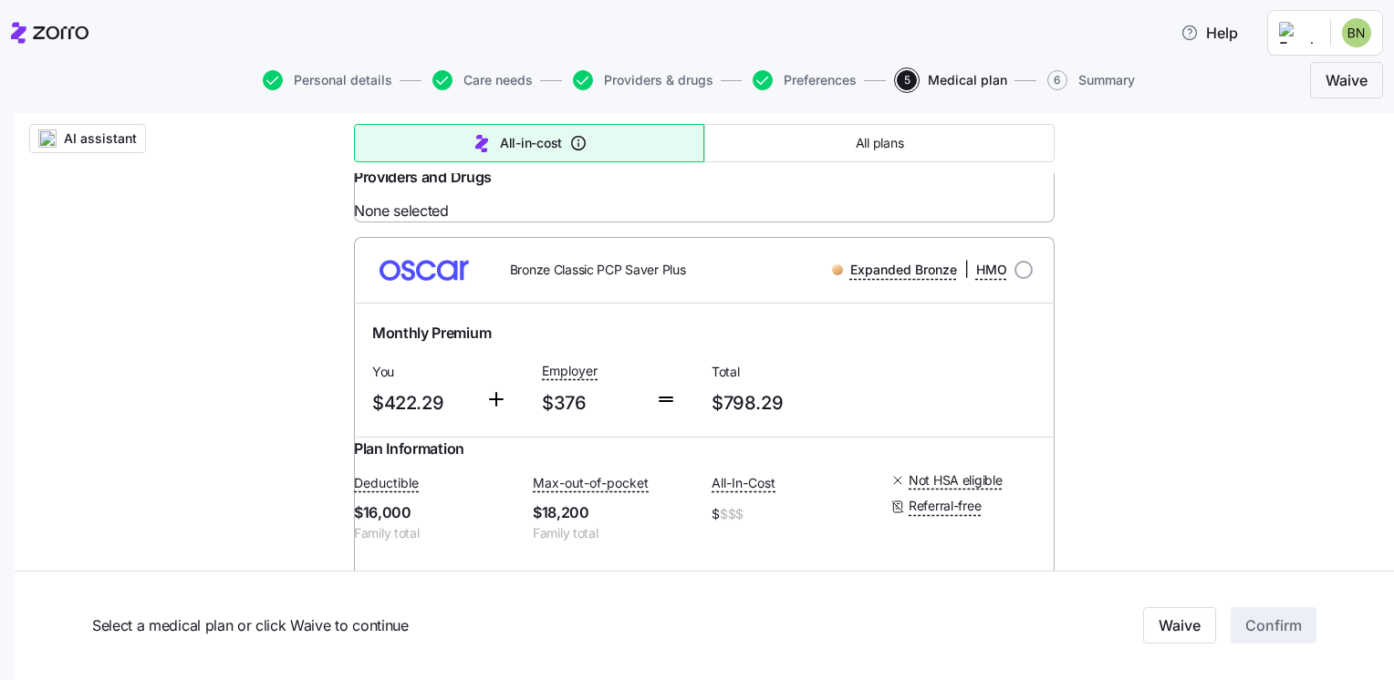
scroll to position [3941, 0]
